Goal: Use online tool/utility: Utilize a website feature to perform a specific function

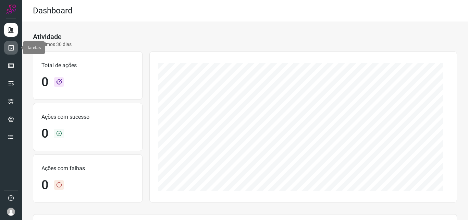
click at [14, 48] on link at bounding box center [11, 48] width 14 height 14
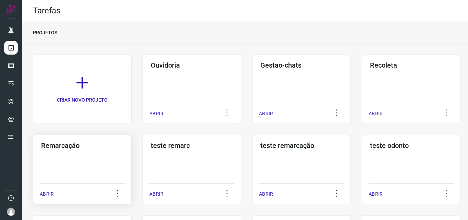
click at [60, 145] on h3 "Remarcação" at bounding box center [82, 145] width 82 height 8
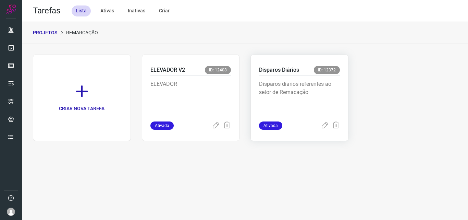
click at [279, 68] on p "Disparos Diários" at bounding box center [279, 70] width 40 height 8
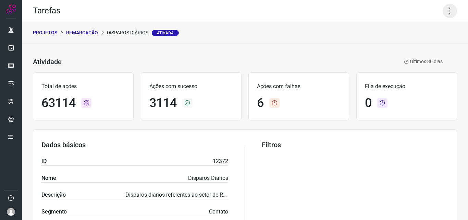
click at [446, 13] on icon at bounding box center [450, 11] width 14 height 14
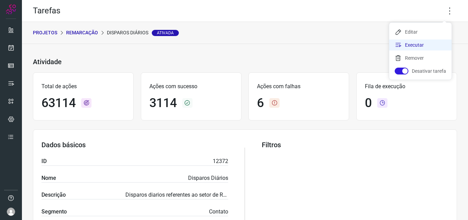
click at [406, 46] on li "Executar" at bounding box center [421, 44] width 62 height 11
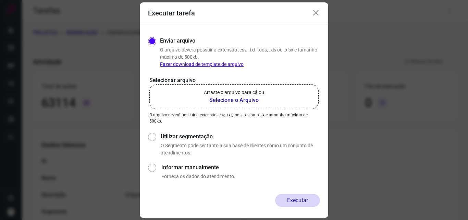
click at [216, 98] on b "Selecione o Arquivo" at bounding box center [234, 100] width 60 height 8
click at [0, 0] on input "Arraste o arquivo para cá ou Selecione o Arquivo" at bounding box center [0, 0] width 0 height 0
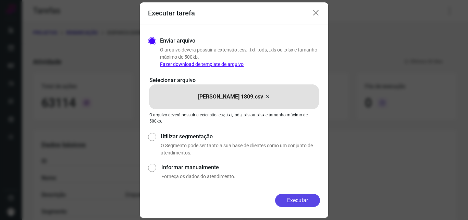
click at [293, 199] on button "Executar" at bounding box center [297, 200] width 45 height 13
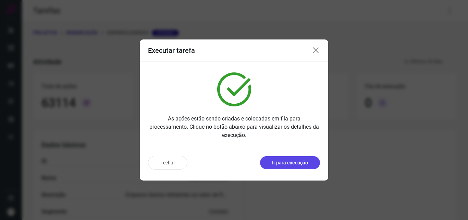
click at [298, 159] on p "Ir para execução" at bounding box center [290, 162] width 36 height 7
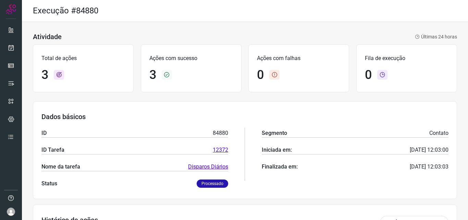
scroll to position [113, 0]
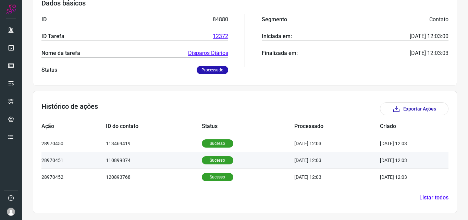
click at [209, 162] on p "Sucesso" at bounding box center [218, 160] width 32 height 8
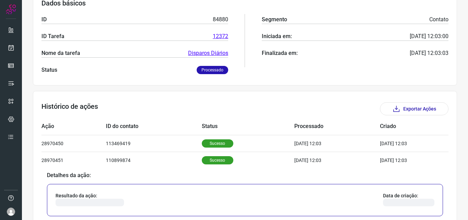
scroll to position [251, 0]
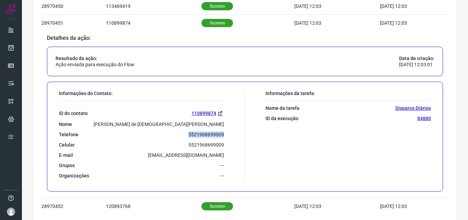
drag, startPoint x: 185, startPoint y: 136, endPoint x: 230, endPoint y: 135, distance: 45.6
click at [230, 135] on div "Informações do Contato: ID do contato 110899874 Nome Alexandre baptista de Jesu…" at bounding box center [151, 136] width 190 height 93
copy p "5521968699009"
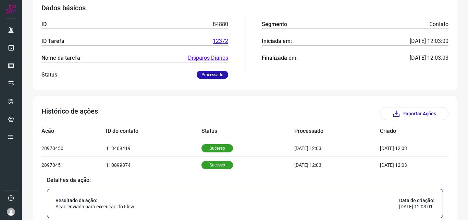
scroll to position [0, 0]
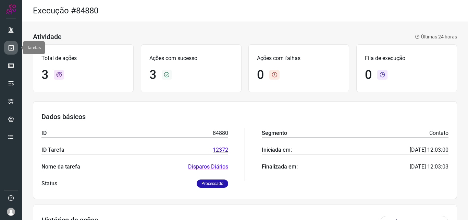
click at [10, 46] on icon at bounding box center [11, 47] width 7 height 7
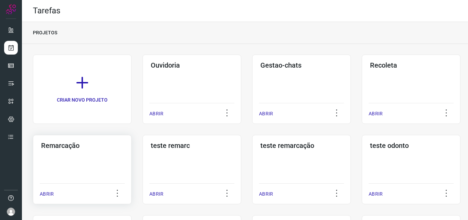
click at [64, 146] on h3 "Remarcação" at bounding box center [82, 145] width 82 height 8
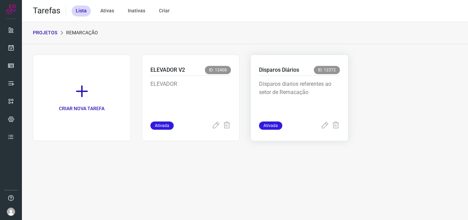
click at [279, 69] on p "Disparos Diários" at bounding box center [279, 70] width 40 height 8
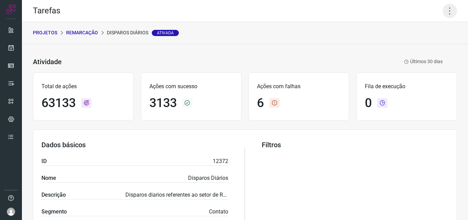
click at [447, 9] on icon at bounding box center [450, 11] width 14 height 14
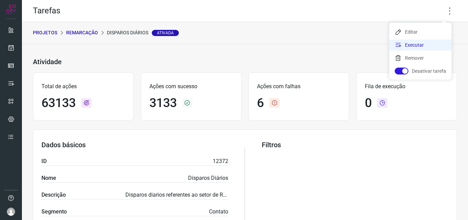
click at [416, 45] on li "Executar" at bounding box center [421, 44] width 62 height 11
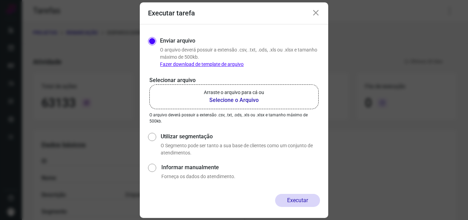
click at [218, 105] on label "Arraste o arquivo para cá ou Selecione o Arquivo" at bounding box center [234, 96] width 169 height 25
click at [0, 0] on input "Arraste o arquivo para cá ou Selecione o Arquivo" at bounding box center [0, 0] width 0 height 0
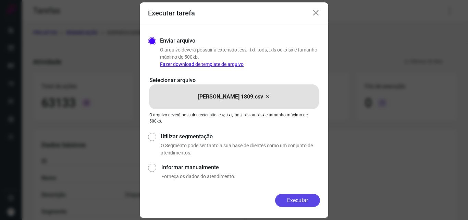
click at [299, 198] on button "Executar" at bounding box center [297, 200] width 45 height 13
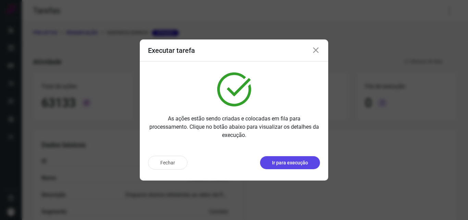
click at [285, 163] on p "Ir para execução" at bounding box center [290, 162] width 36 height 7
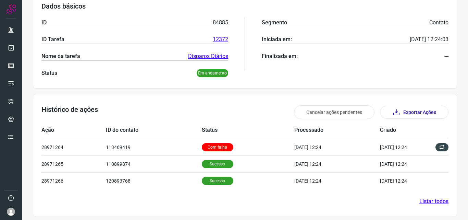
scroll to position [114, 0]
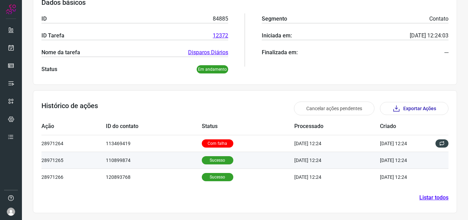
click at [214, 161] on p "Sucesso" at bounding box center [218, 160] width 32 height 8
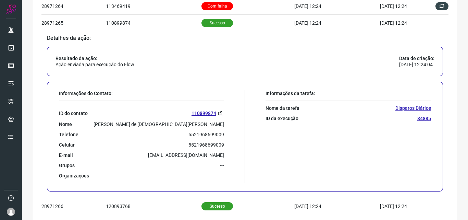
scroll to position [281, 0]
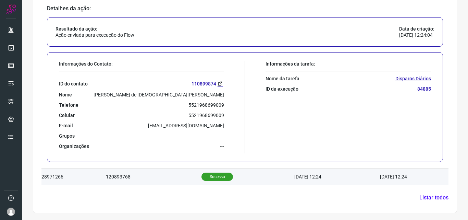
click at [209, 175] on p "Sucesso" at bounding box center [218, 176] width 32 height 8
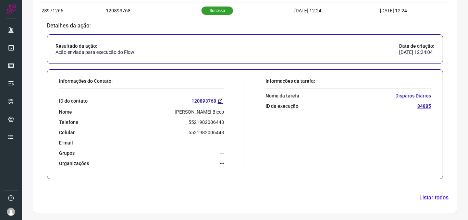
scroll to position [280, 0]
drag, startPoint x: 183, startPoint y: 120, endPoint x: 226, endPoint y: 122, distance: 43.3
click at [226, 122] on div "Informações do Contato: ID do contato 120893768 Nome [PERSON_NAME] Bicep Telefo…" at bounding box center [151, 124] width 190 height 93
copy p "5521982006448"
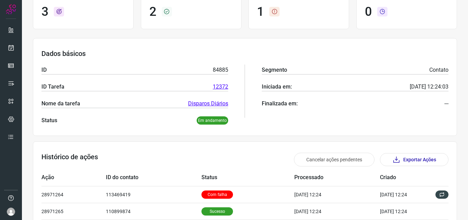
scroll to position [0, 0]
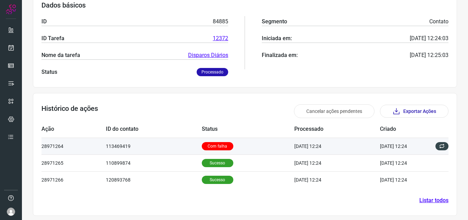
scroll to position [114, 0]
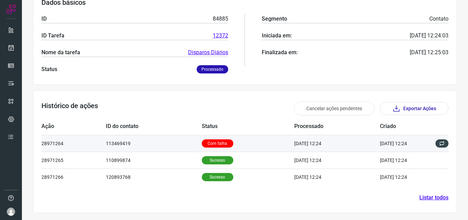
click at [216, 142] on p "Com falha" at bounding box center [218, 143] width 32 height 8
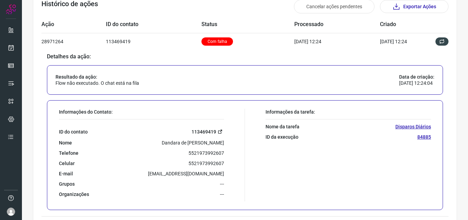
scroll to position [217, 0]
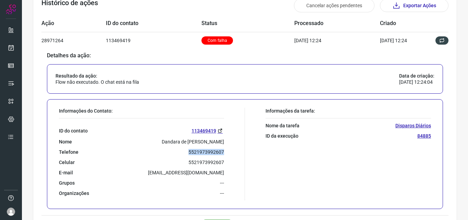
drag, startPoint x: 188, startPoint y: 151, endPoint x: 224, endPoint y: 148, distance: 36.8
click at [224, 148] on div "Informações do Contato: ID do contato 113469419 [GEOGRAPHIC_DATA] Telefone 5521…" at bounding box center [151, 154] width 190 height 93
copy p "5521973992607"
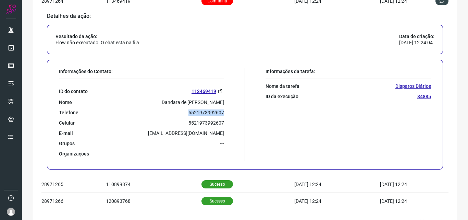
scroll to position [281, 0]
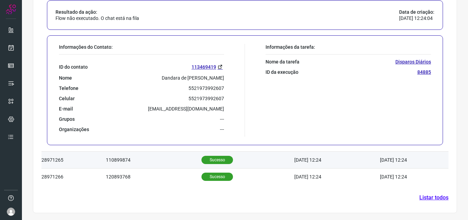
click at [215, 158] on p "Sucesso" at bounding box center [218, 160] width 32 height 8
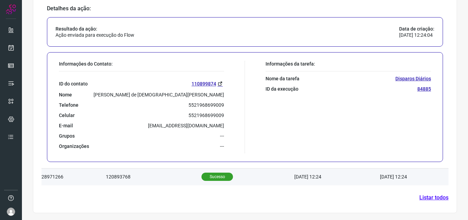
click at [212, 177] on p "Sucesso" at bounding box center [218, 176] width 32 height 8
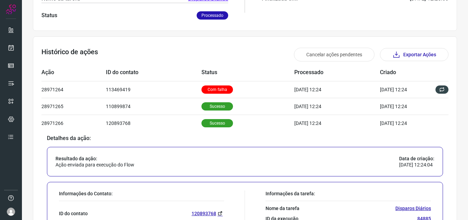
scroll to position [0, 0]
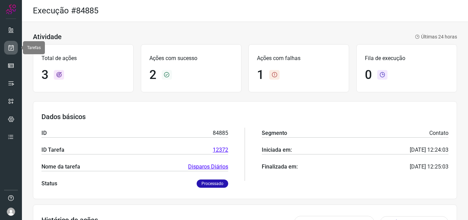
click at [12, 47] on icon at bounding box center [11, 47] width 7 height 7
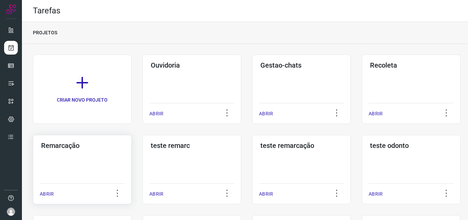
click at [61, 144] on h3 "Remarcação" at bounding box center [82, 145] width 82 height 8
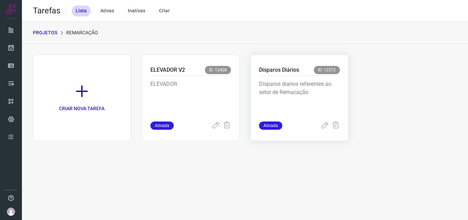
click at [282, 68] on p "Disparos Diários" at bounding box center [279, 70] width 40 height 8
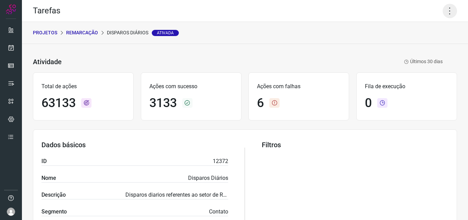
click at [444, 9] on icon at bounding box center [450, 11] width 14 height 14
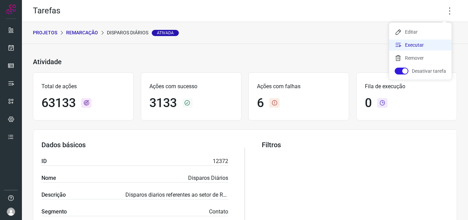
click at [414, 44] on li "Executar" at bounding box center [421, 44] width 62 height 11
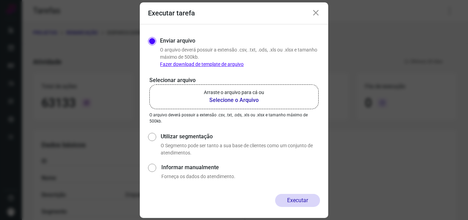
click at [227, 96] on b "Selecione o Arquivo" at bounding box center [234, 100] width 60 height 8
click at [0, 0] on input "Arraste o arquivo para cá ou Selecione o Arquivo" at bounding box center [0, 0] width 0 height 0
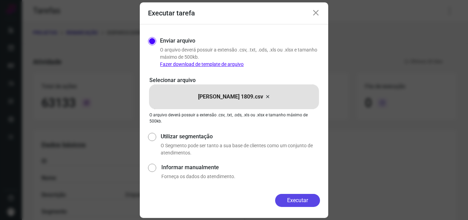
click at [300, 200] on button "Executar" at bounding box center [297, 200] width 45 height 13
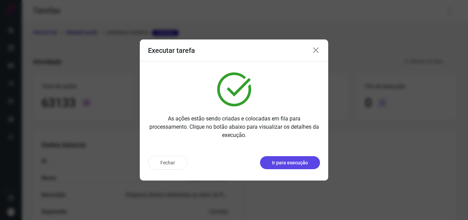
click at [281, 161] on p "Ir para execução" at bounding box center [290, 162] width 36 height 7
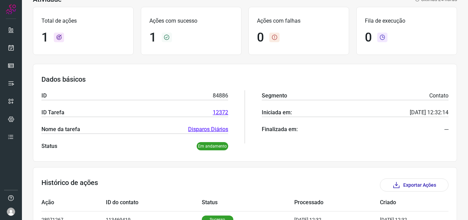
scroll to position [80, 0]
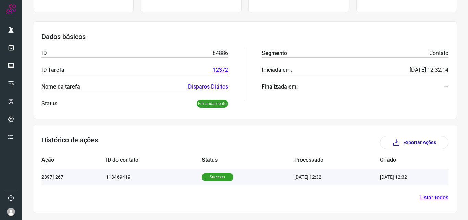
click at [212, 177] on p "Sucesso" at bounding box center [218, 177] width 32 height 8
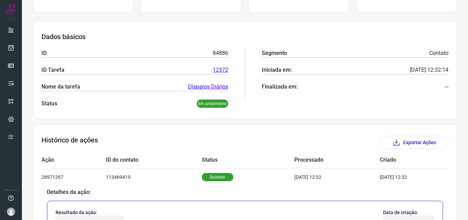
scroll to position [246, 0]
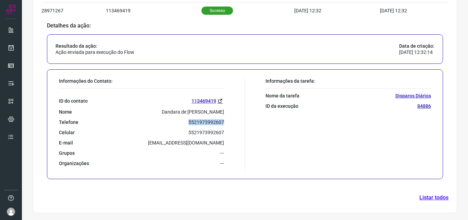
drag, startPoint x: 187, startPoint y: 122, endPoint x: 222, endPoint y: 123, distance: 35.0
click at [222, 123] on div "Informações do Contato: ID do contato 113469419 [GEOGRAPHIC_DATA] Telefone 5521…" at bounding box center [151, 124] width 190 height 93
copy p "5521973992607"
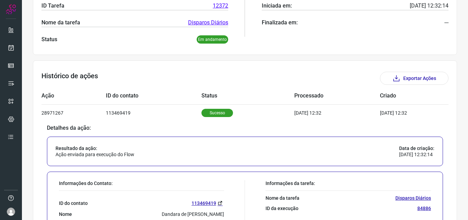
scroll to position [0, 0]
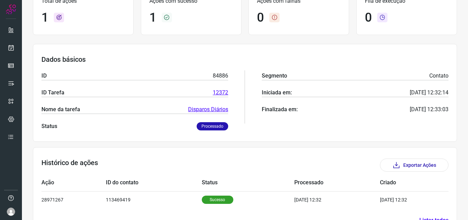
scroll to position [80, 0]
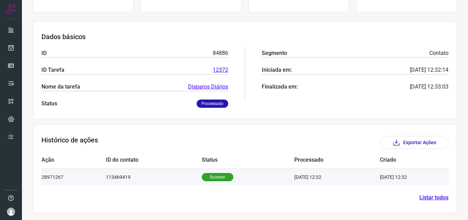
click at [212, 175] on p "Sucesso" at bounding box center [218, 177] width 32 height 8
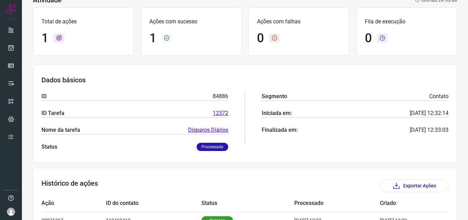
scroll to position [0, 0]
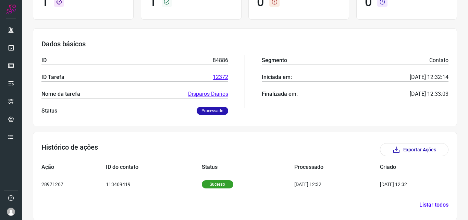
scroll to position [80, 0]
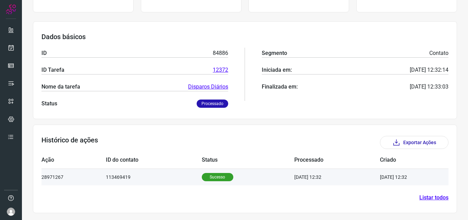
click at [210, 178] on p "Sucesso" at bounding box center [218, 177] width 32 height 8
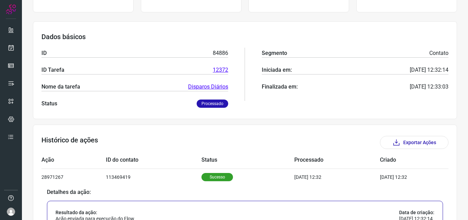
scroll to position [217, 0]
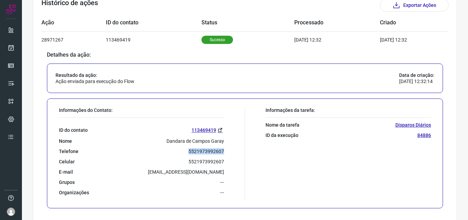
drag, startPoint x: 186, startPoint y: 152, endPoint x: 224, endPoint y: 153, distance: 37.7
click at [224, 153] on div "Informações do Contato: ID do contato 113469419 [GEOGRAPHIC_DATA] Telefone 5521…" at bounding box center [151, 153] width 190 height 93
copy p "5521973992607"
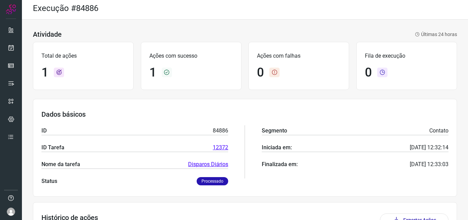
scroll to position [0, 0]
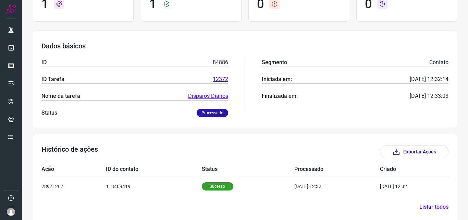
scroll to position [80, 0]
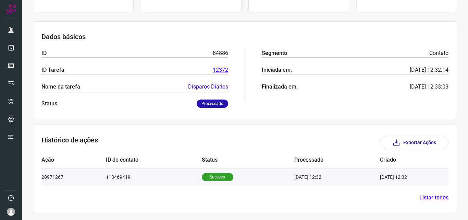
click at [205, 177] on p "Sucesso" at bounding box center [218, 177] width 32 height 8
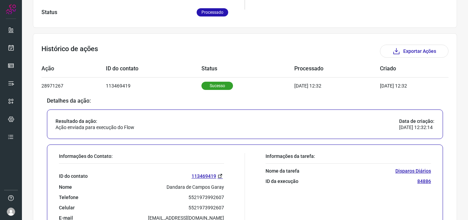
scroll to position [183, 0]
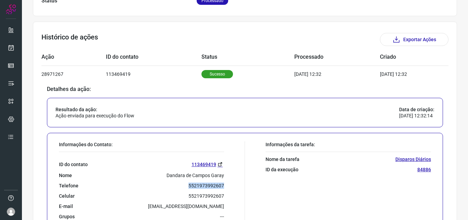
drag, startPoint x: 185, startPoint y: 185, endPoint x: 232, endPoint y: 184, distance: 46.7
click at [232, 184] on div "Informações do Contato: ID do contato 113469419 [GEOGRAPHIC_DATA] Telefone 5521…" at bounding box center [151, 187] width 190 height 93
copy p "5521973992607"
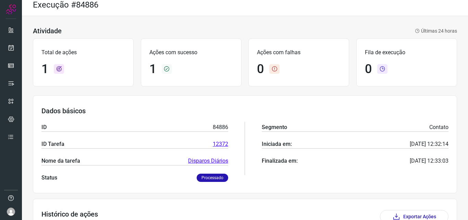
scroll to position [0, 0]
